Goal: Find specific page/section: Find specific page/section

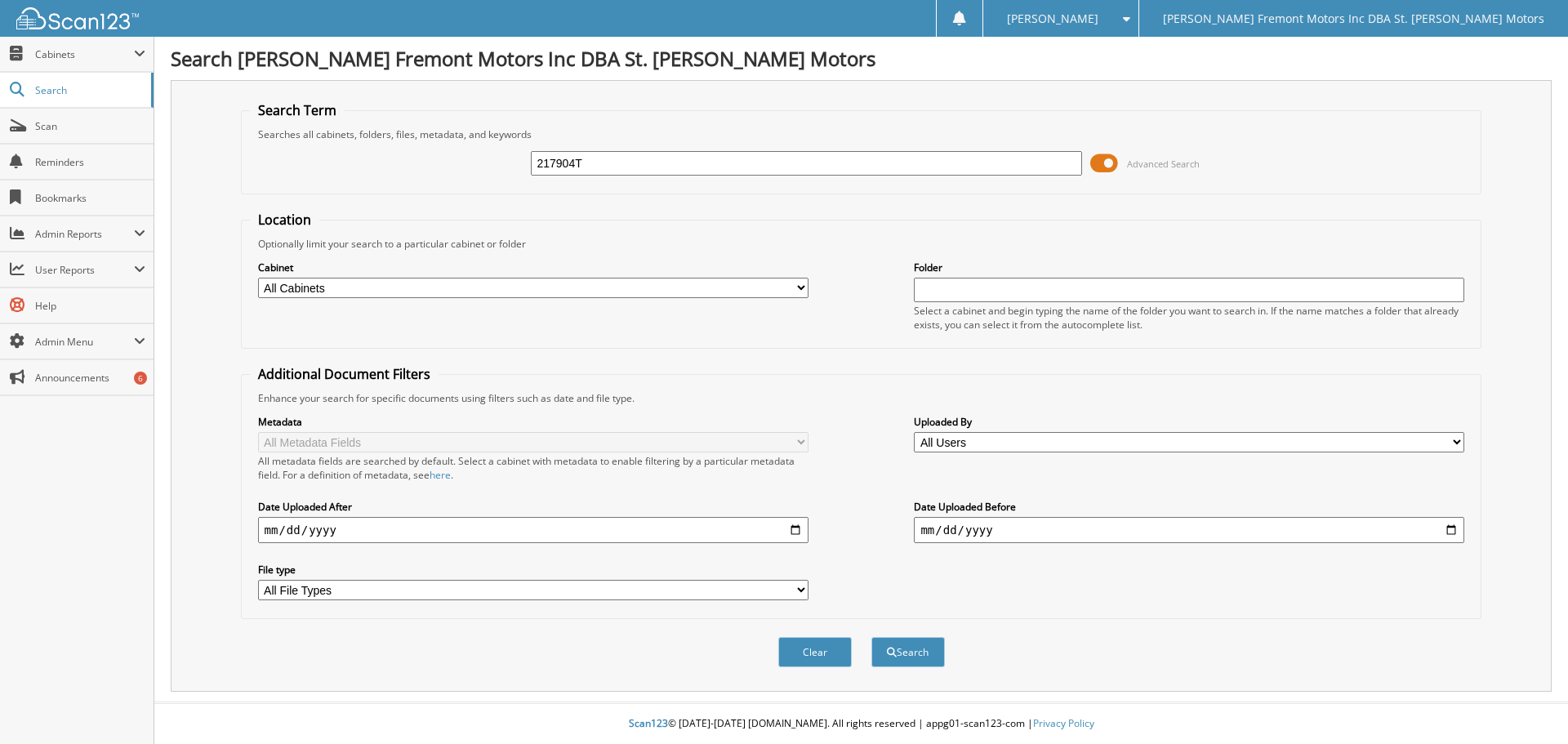
type input "217904T"
click at [872, 637] on button "Search" at bounding box center [909, 651] width 73 height 30
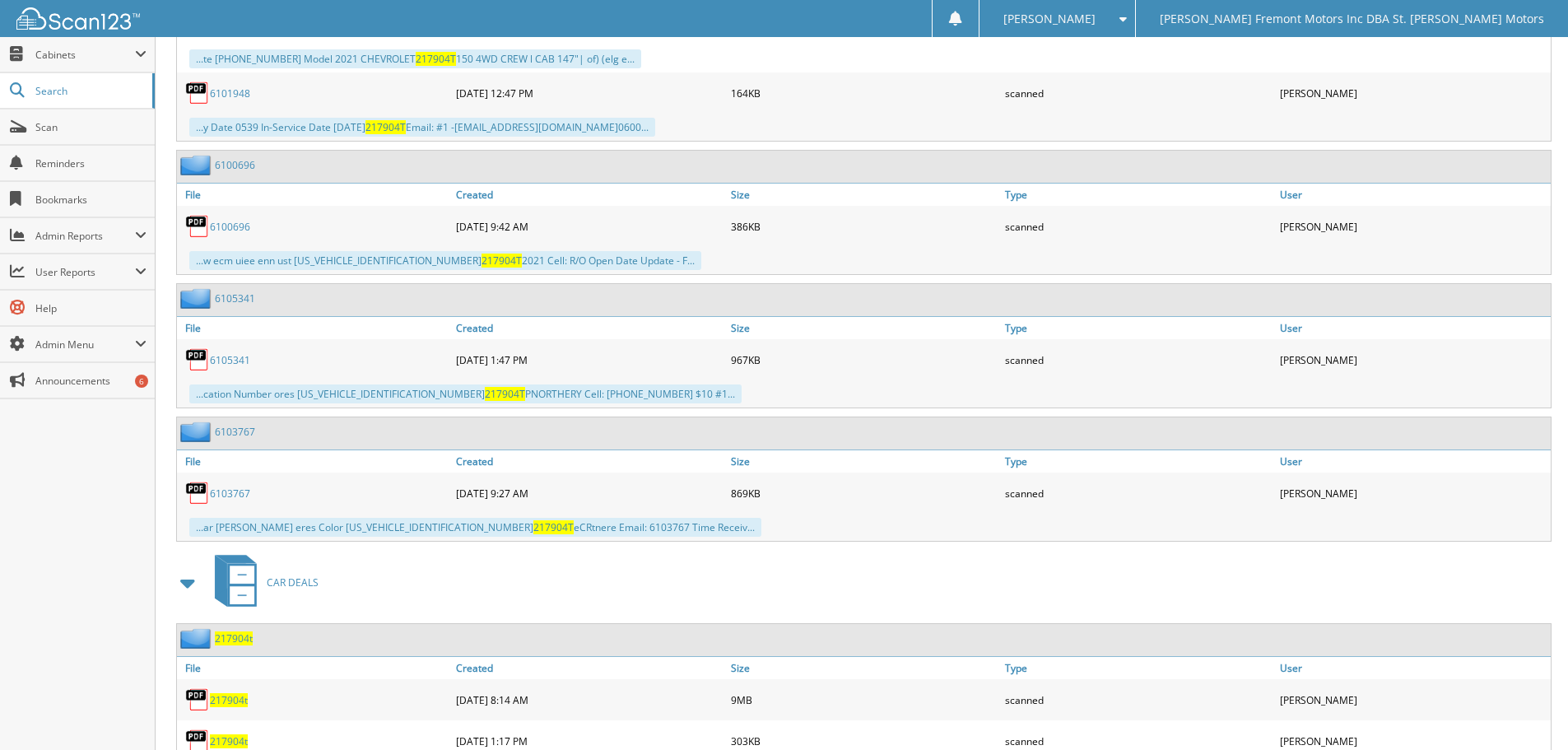
scroll to position [1445, 0]
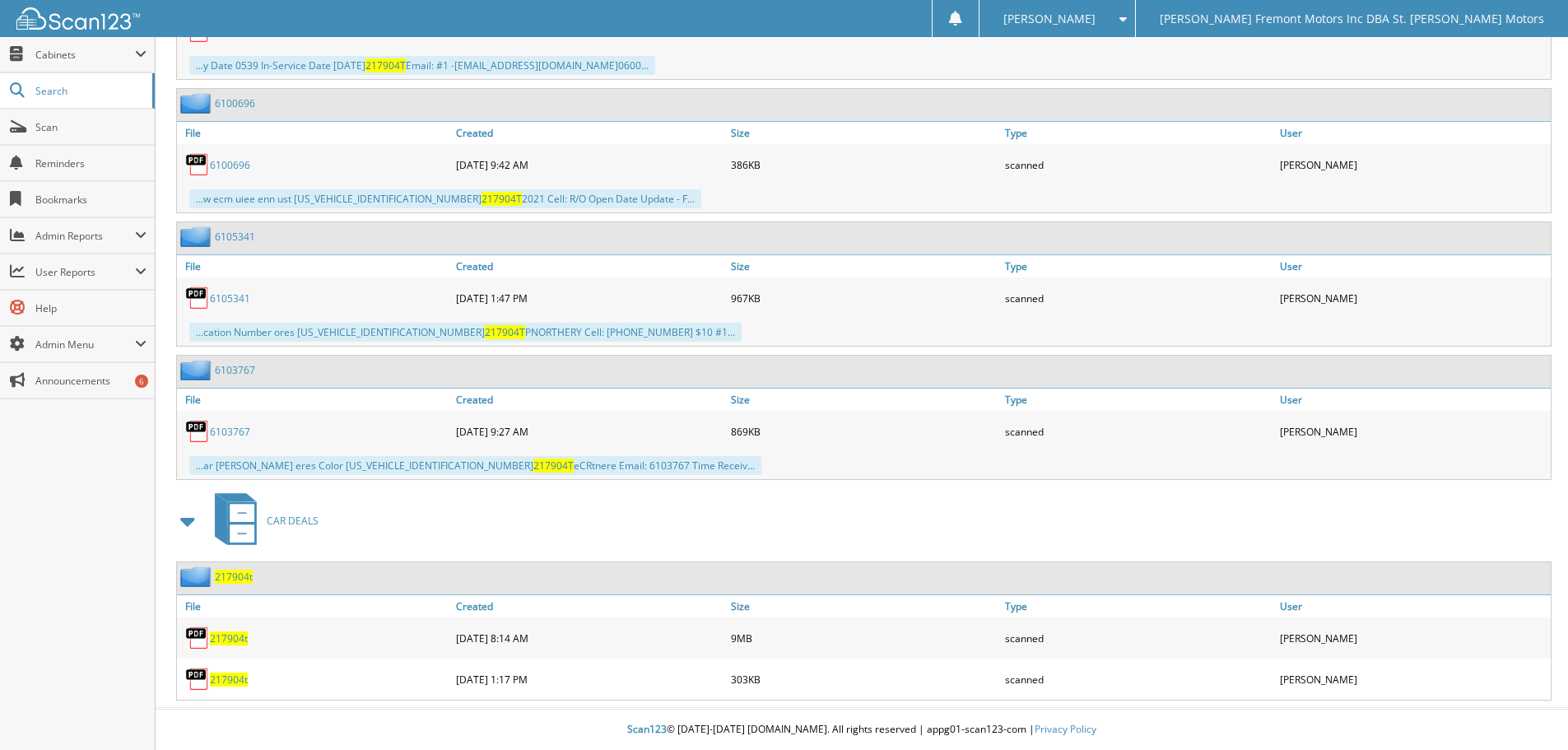
click at [233, 645] on div "217904t" at bounding box center [315, 638] width 275 height 33
click at [238, 641] on span "217904t" at bounding box center [228, 638] width 38 height 14
